Goal: Information Seeking & Learning: Find specific fact

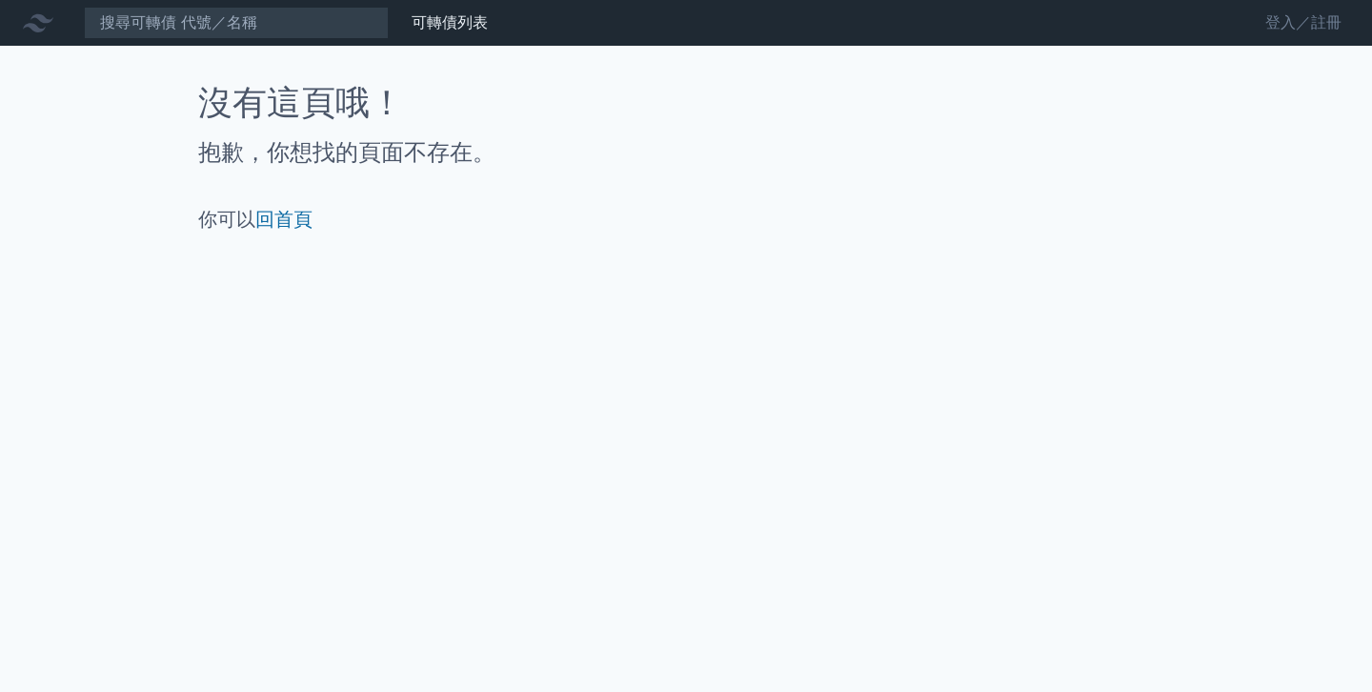
click at [1283, 15] on link "登入／註冊" at bounding box center [1303, 23] width 107 height 30
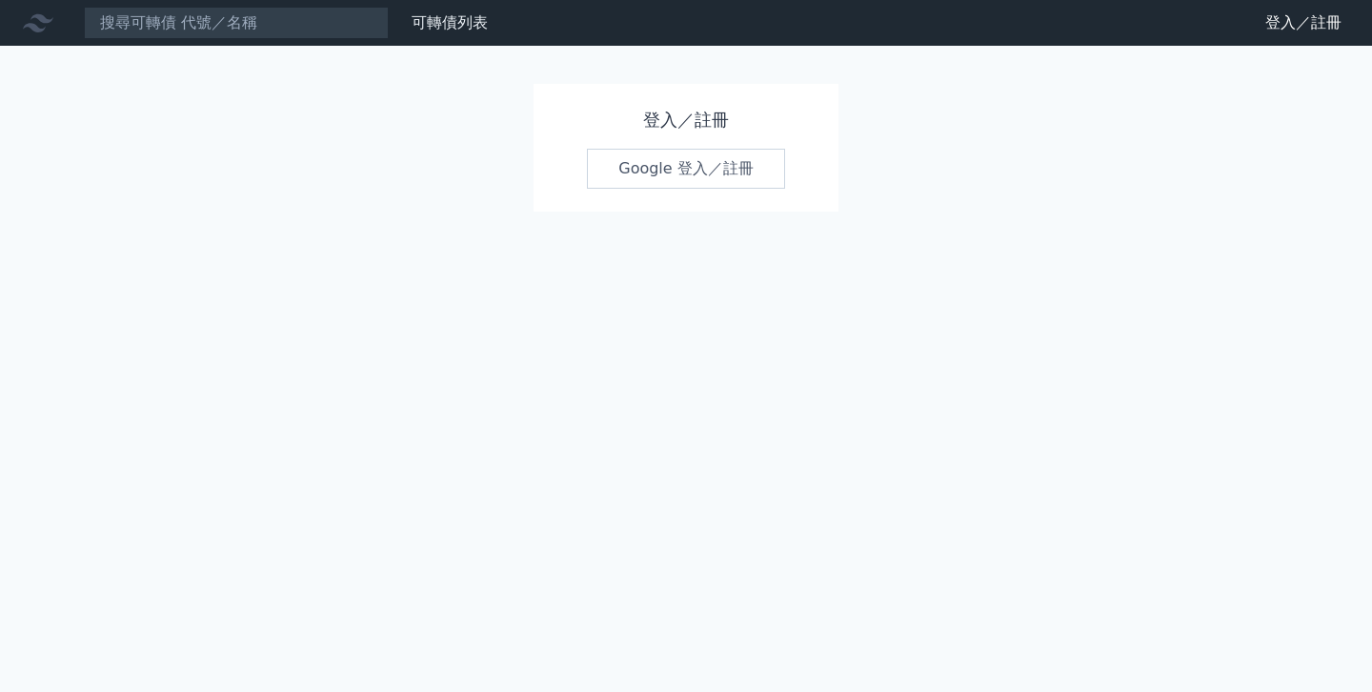
click at [664, 161] on link "Google 登入／註冊" at bounding box center [686, 169] width 198 height 40
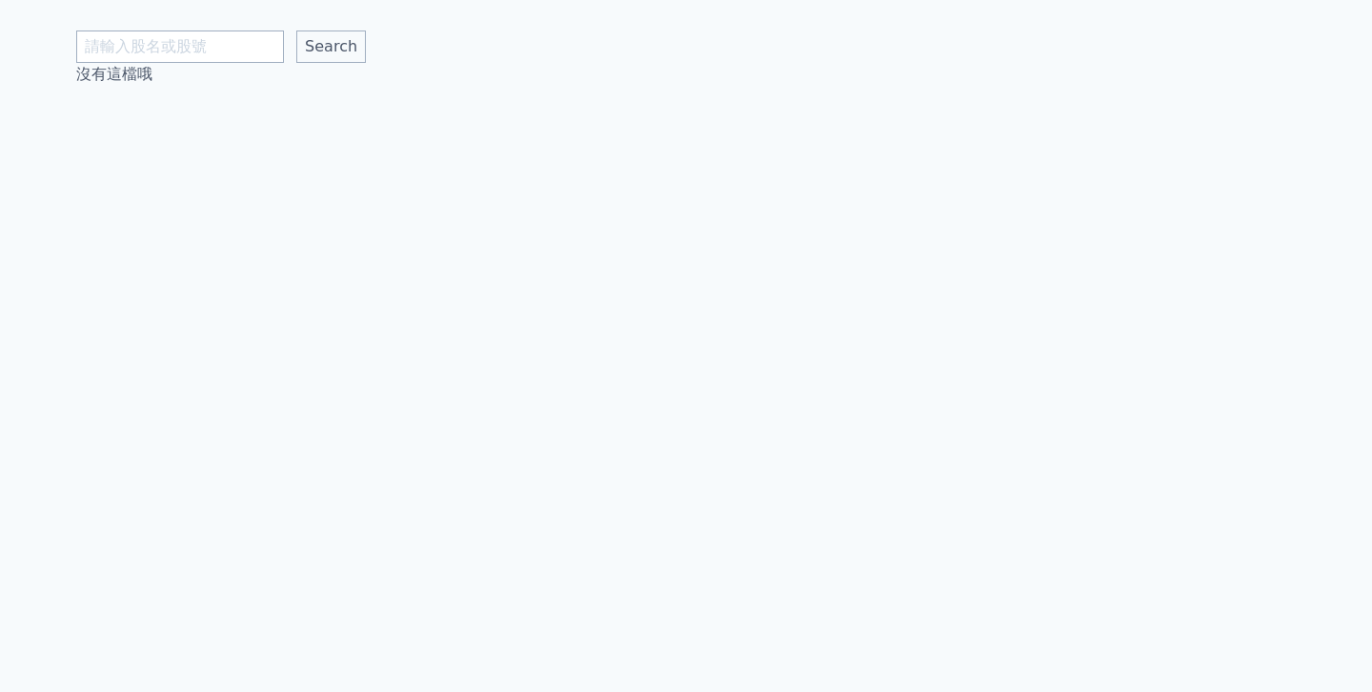
click at [248, 49] on input "text" at bounding box center [180, 46] width 208 height 32
type input "5292"
click at [296, 30] on input "Search" at bounding box center [331, 46] width 70 height 32
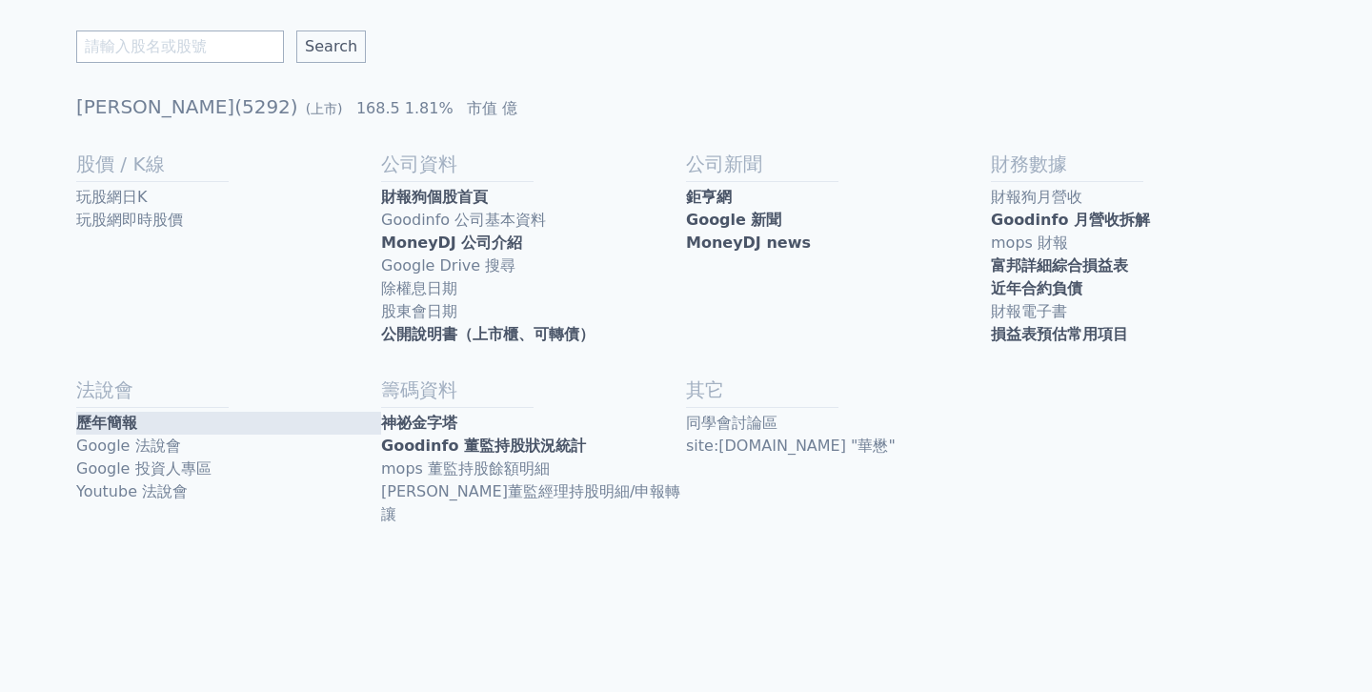
click at [139, 420] on link "歷年簡報" at bounding box center [228, 423] width 305 height 23
